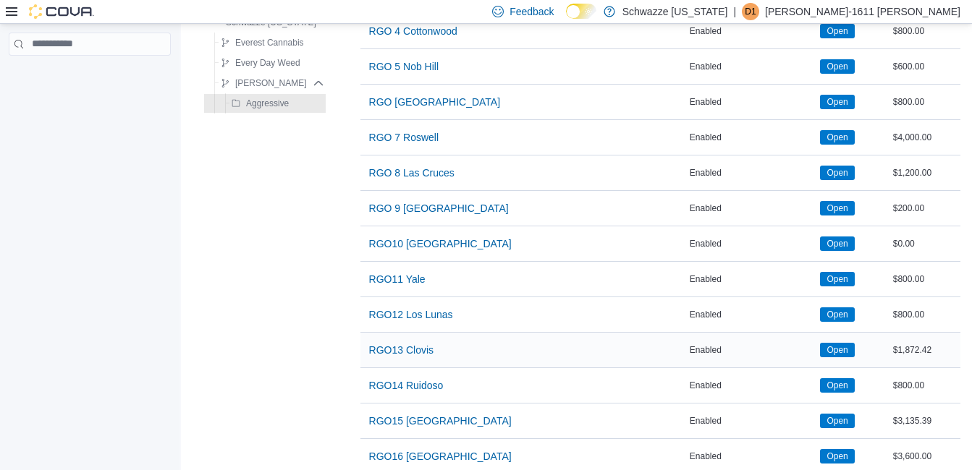
scroll to position [726, 0]
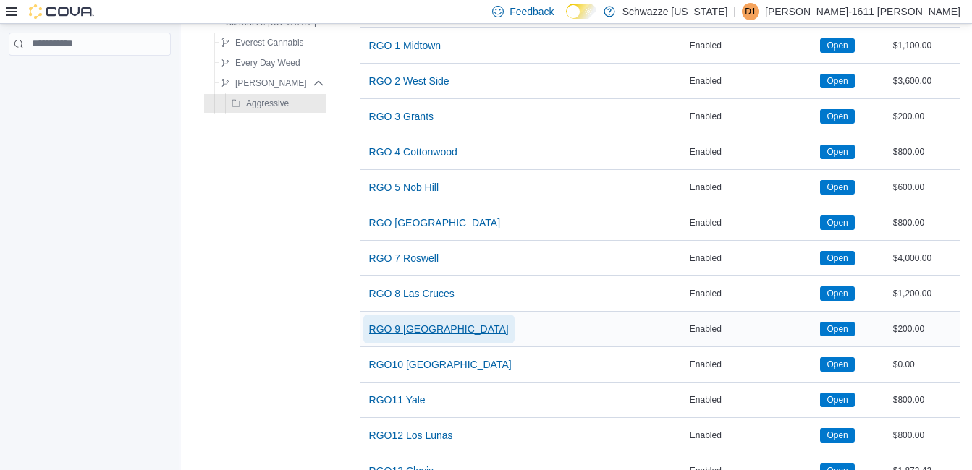
click at [427, 325] on span "RGO 9 [GEOGRAPHIC_DATA]" at bounding box center [439, 329] width 140 height 14
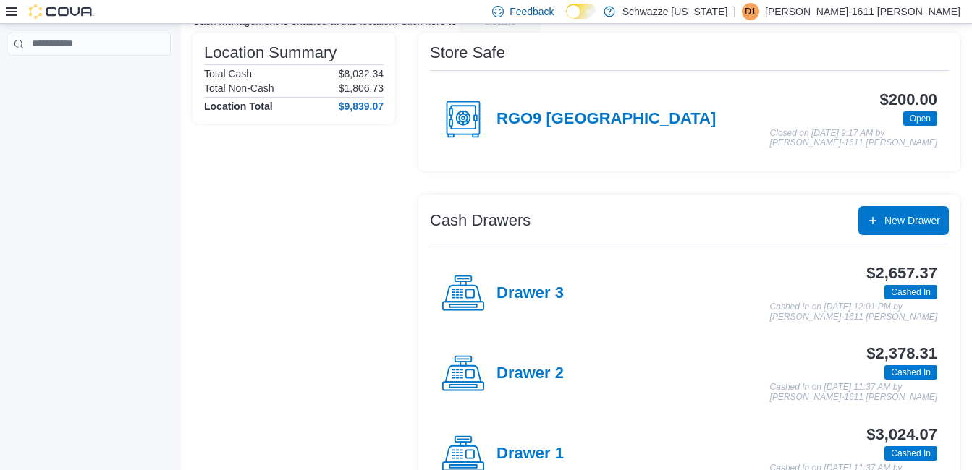
scroll to position [289, 0]
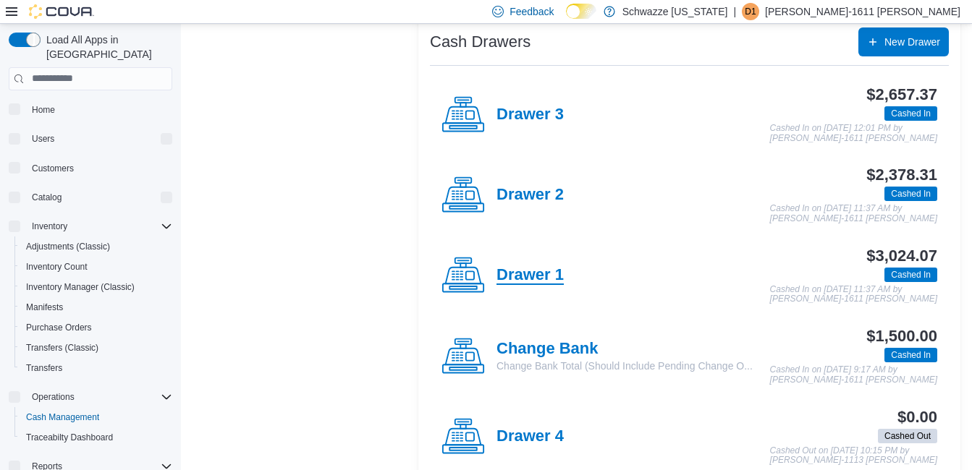
click at [541, 276] on h4 "Drawer 1" at bounding box center [529, 275] width 67 height 19
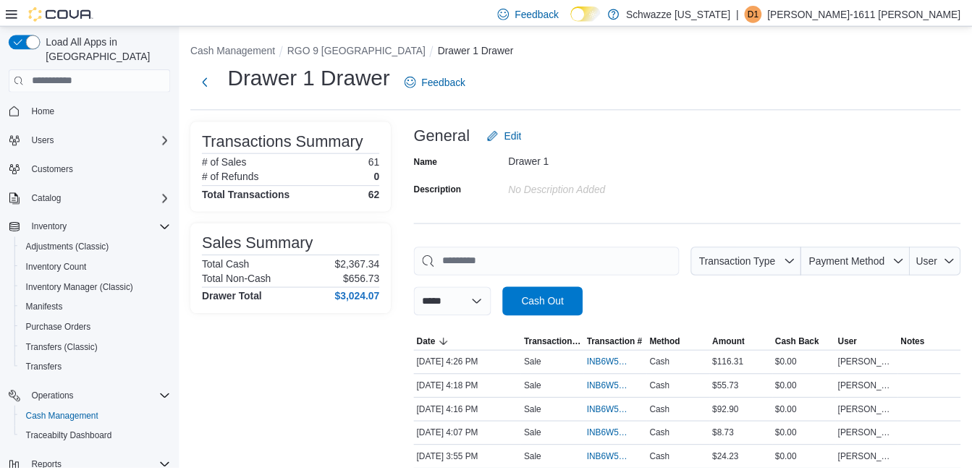
scroll to position [145, 0]
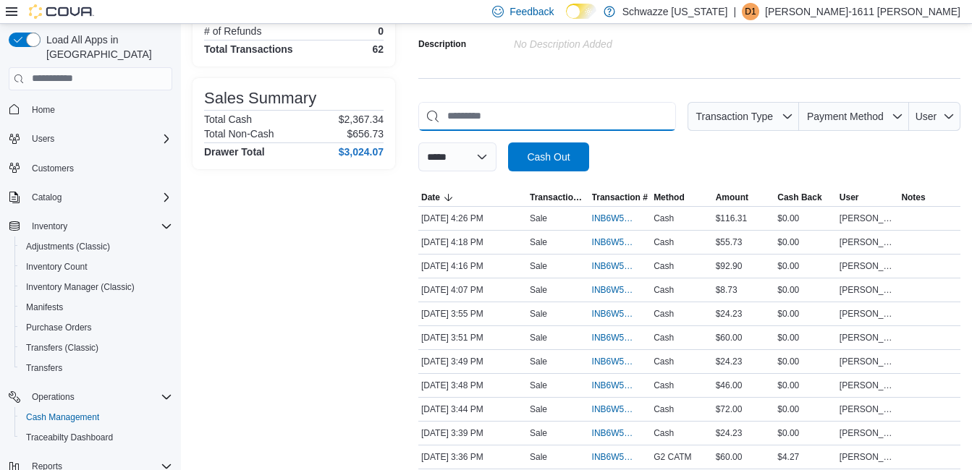
click at [475, 116] on input "This is a search bar. As you type, the results lower in the page will automatic…" at bounding box center [547, 116] width 258 height 29
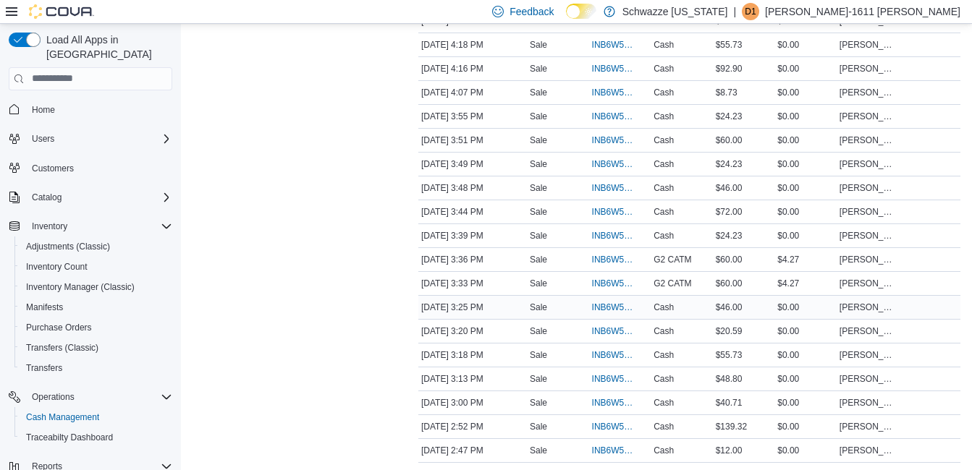
scroll to position [362, 0]
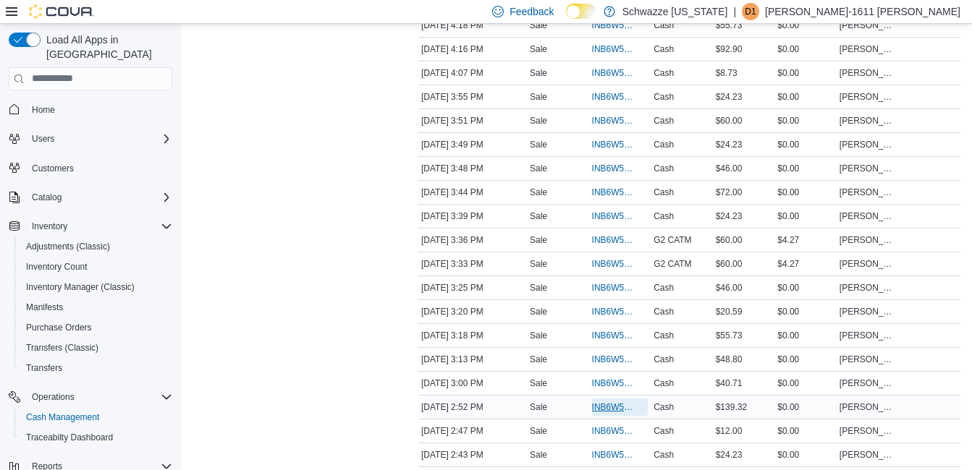
click at [599, 411] on span "INB6W5-3409747" at bounding box center [613, 408] width 42 height 12
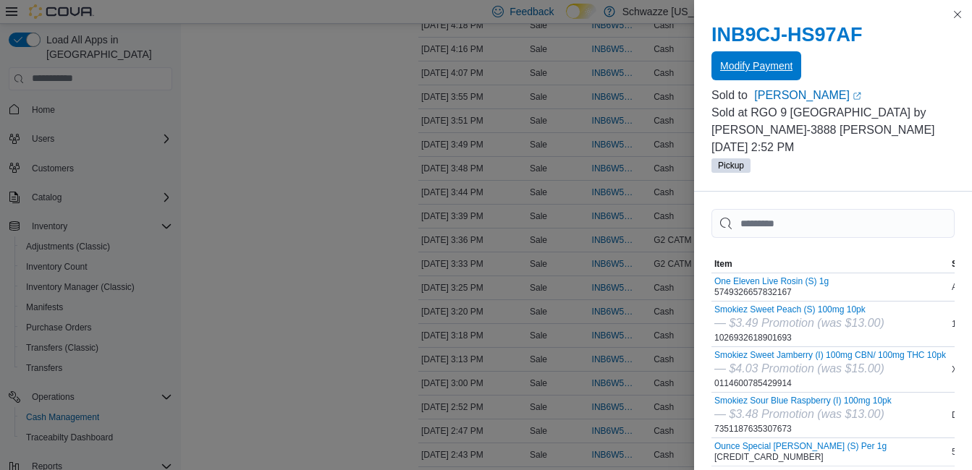
click at [758, 63] on span "Modify Payment" at bounding box center [756, 66] width 72 height 14
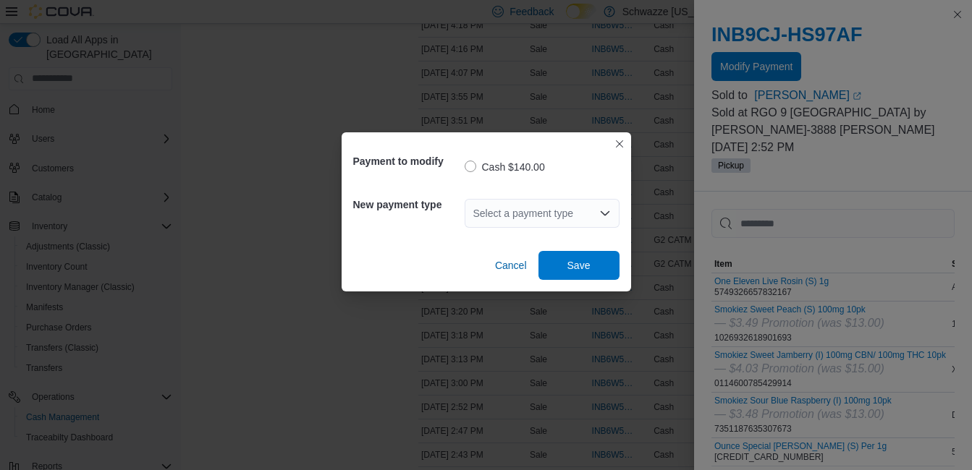
click at [574, 209] on div "Select a payment type" at bounding box center [541, 213] width 155 height 29
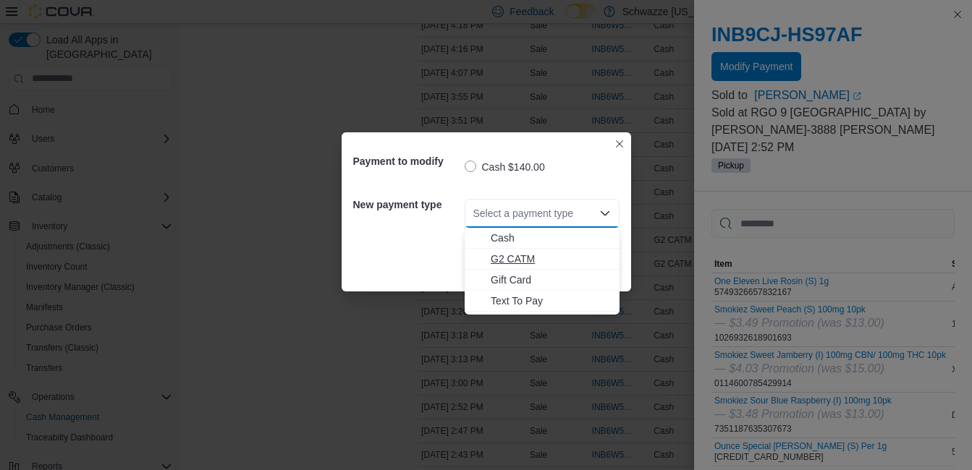
click at [496, 260] on span "G2 CATM" at bounding box center [551, 259] width 120 height 14
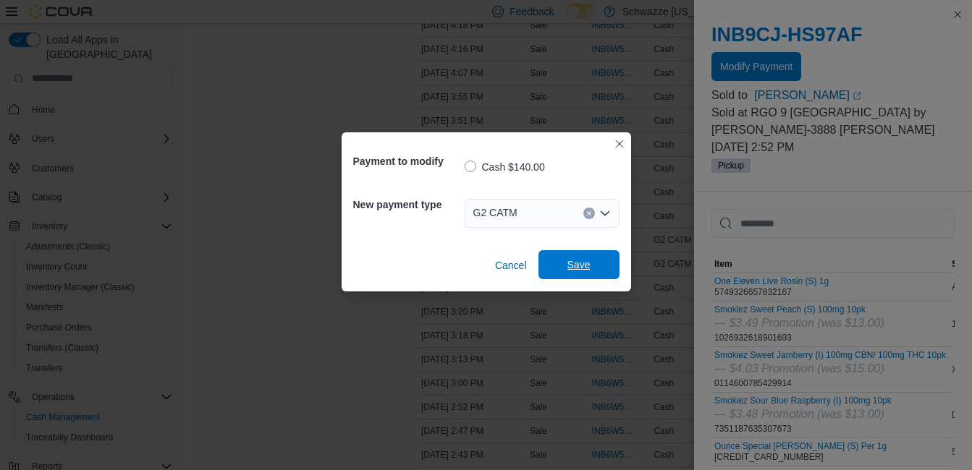
click at [595, 264] on span "Save" at bounding box center [579, 264] width 64 height 29
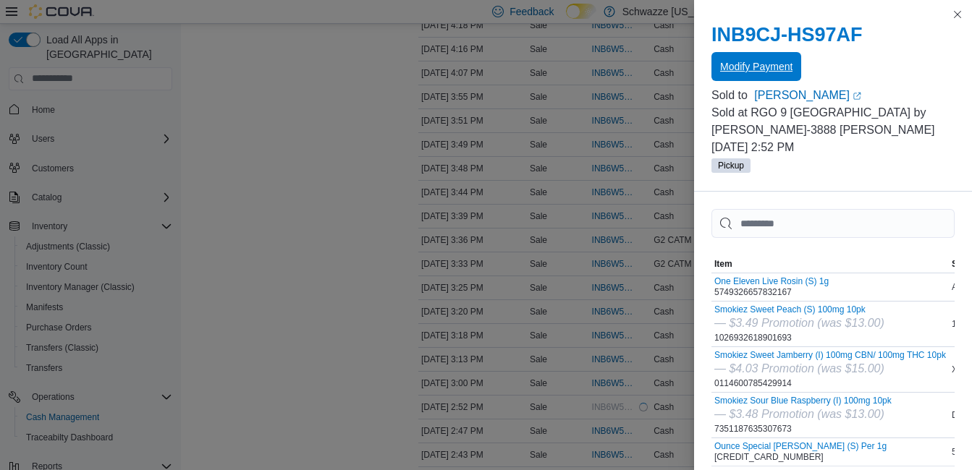
scroll to position [0, 0]
